Goal: Information Seeking & Learning: Find specific fact

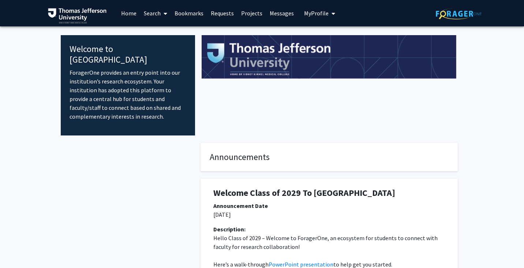
click at [149, 12] on link "Search" at bounding box center [155, 13] width 31 height 26
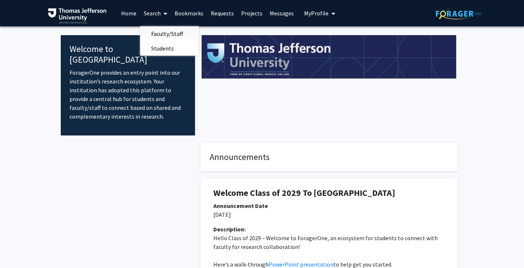
click at [155, 33] on span "Faculty/Staff" at bounding box center [167, 33] width 54 height 15
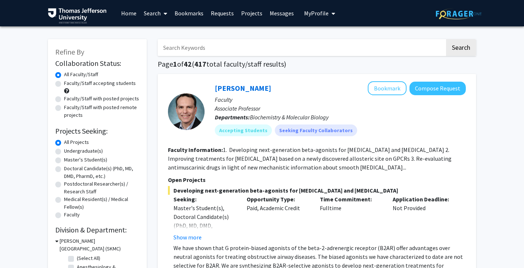
click at [194, 40] on input "Search Keywords" at bounding box center [301, 47] width 287 height 17
type input "[PERSON_NAME]"
click at [446, 39] on button "Search" at bounding box center [461, 47] width 30 height 17
